Goal: Use online tool/utility: Utilize a website feature to perform a specific function

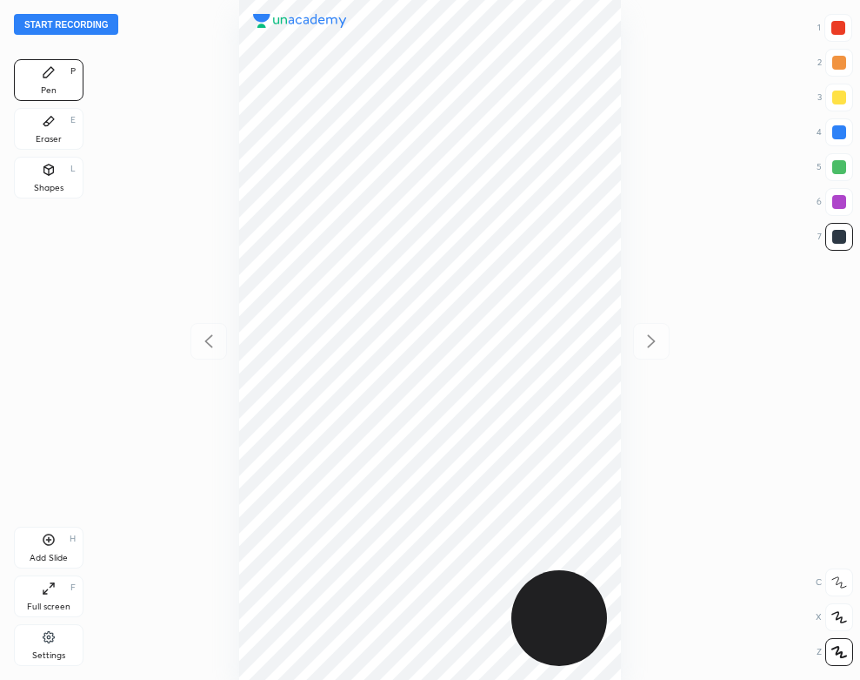
scroll to position [680, 582]
click at [90, 30] on button "Start recording" at bounding box center [66, 24] width 104 height 21
click at [45, 131] on div "Eraser E" at bounding box center [49, 129] width 70 height 42
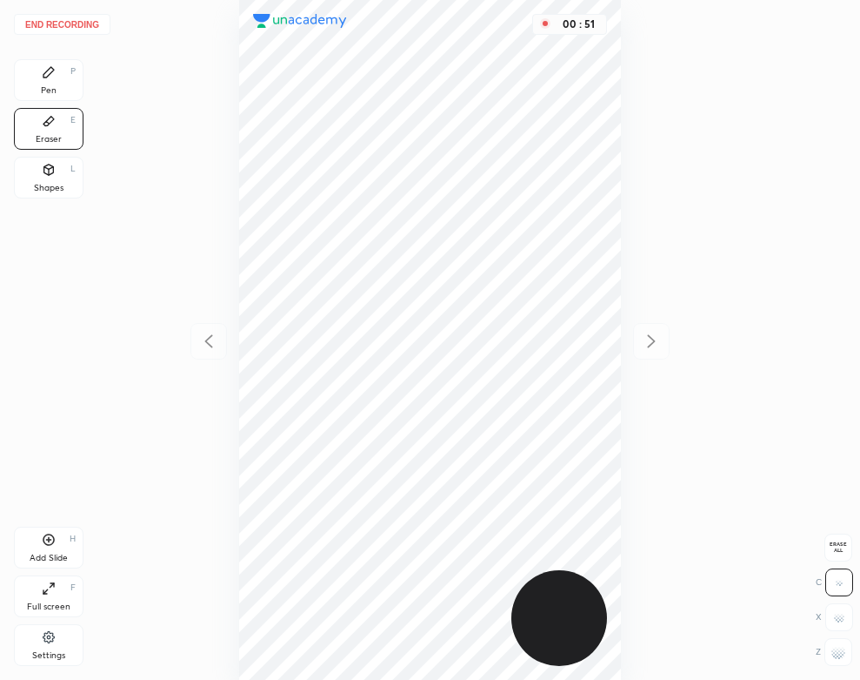
click at [44, 75] on icon at bounding box center [49, 72] width 10 height 10
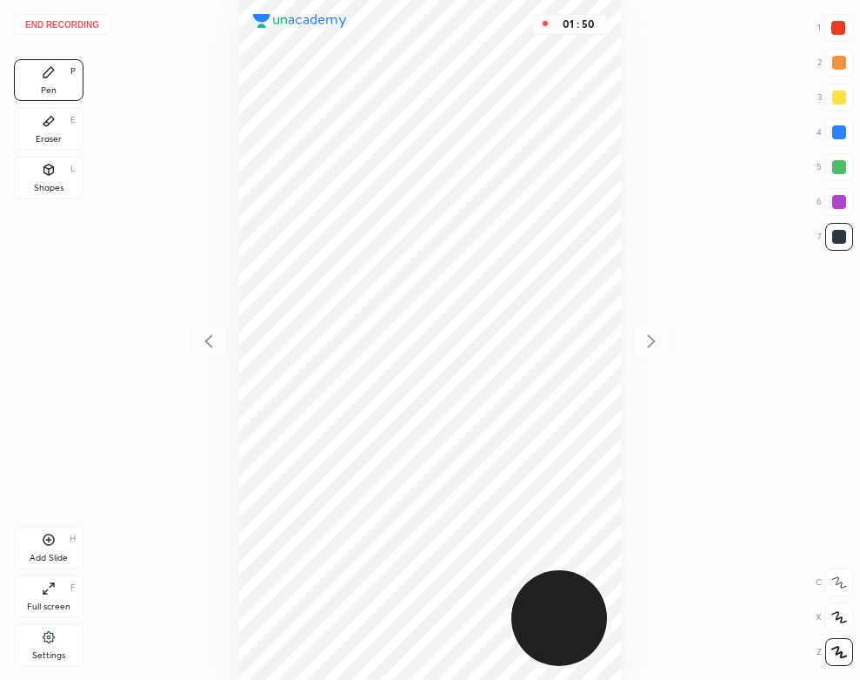
click at [51, 551] on div "Add Slide H" at bounding box center [49, 547] width 70 height 42
click at [65, 176] on div "Shapes L" at bounding box center [49, 178] width 70 height 42
click at [28, 84] on div "Pen P" at bounding box center [49, 80] width 70 height 42
click at [84, 20] on button "End recording" at bounding box center [62, 24] width 97 height 21
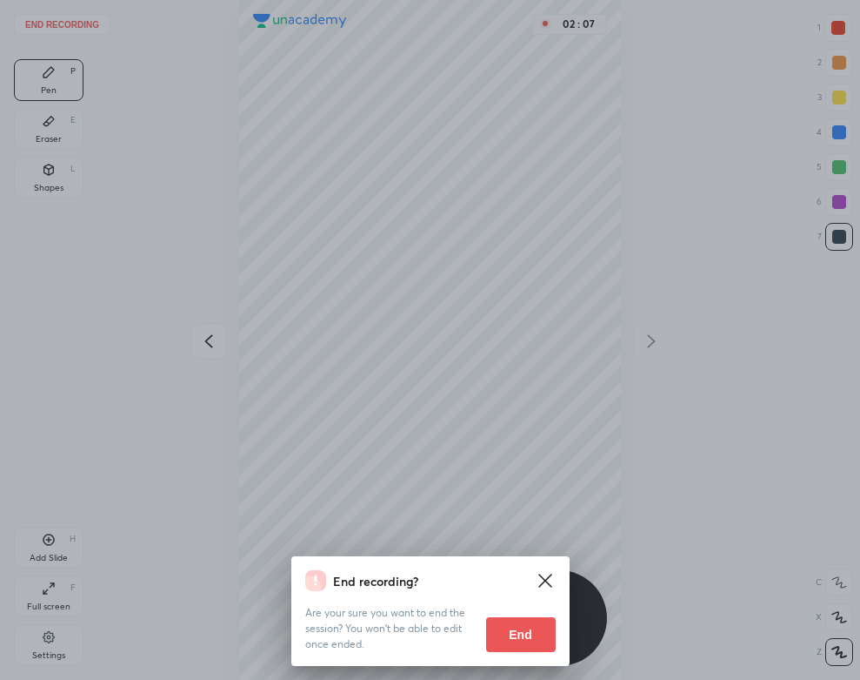
click at [511, 619] on button "End" at bounding box center [521, 634] width 70 height 35
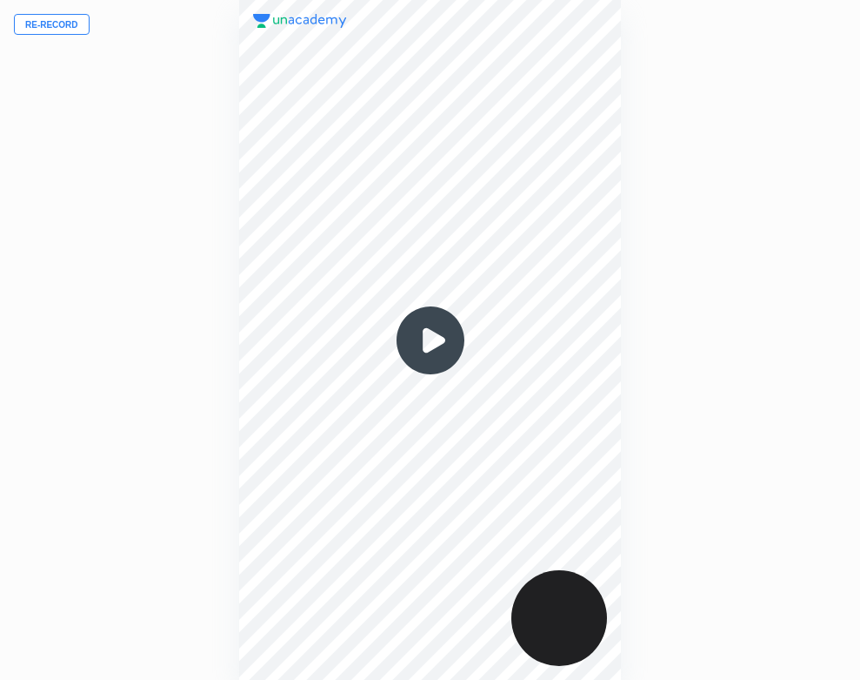
click at [423, 331] on img at bounding box center [431, 340] width 84 height 84
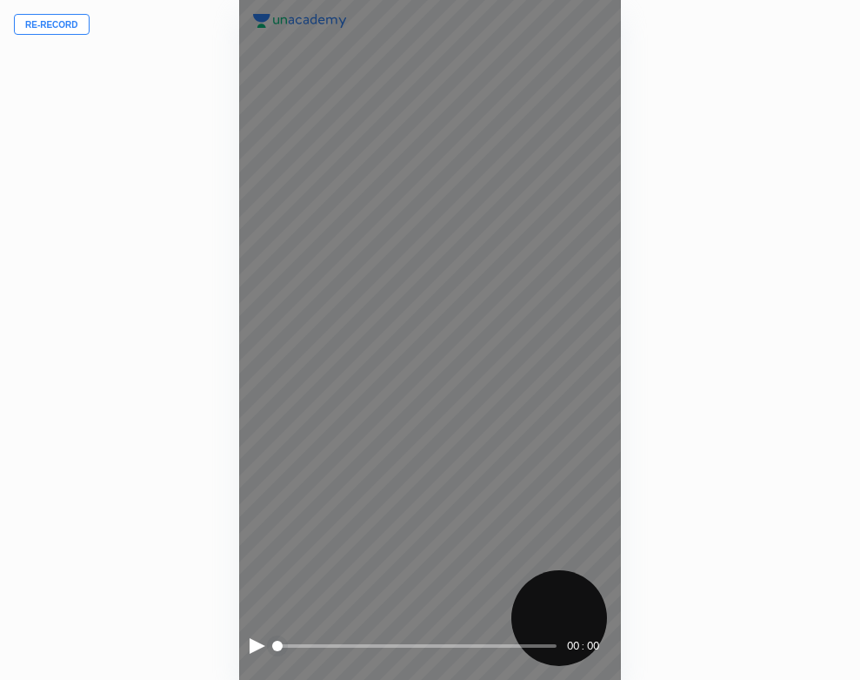
click at [254, 645] on div at bounding box center [258, 646] width 16 height 16
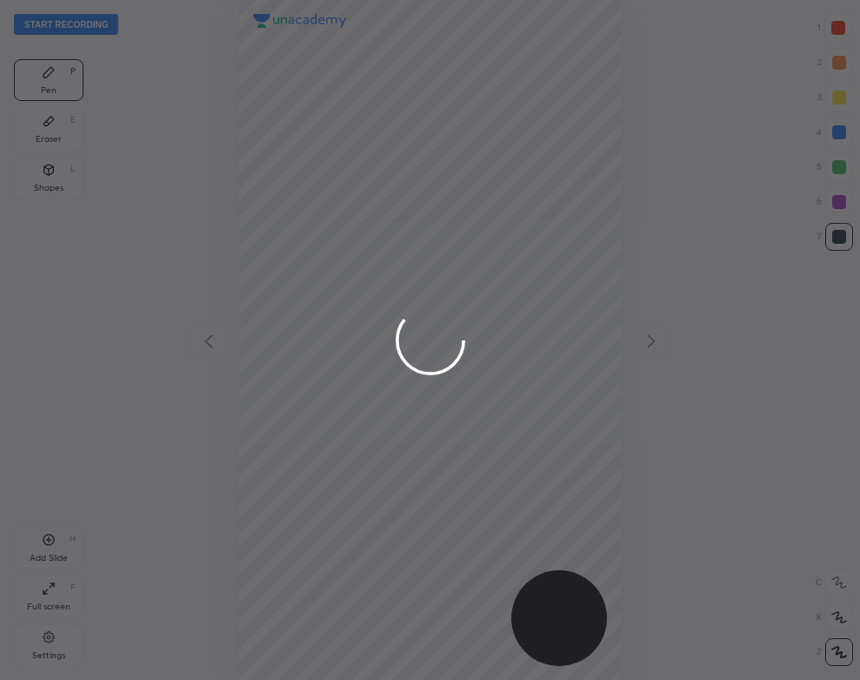
scroll to position [680, 582]
